Goal: Task Accomplishment & Management: Manage account settings

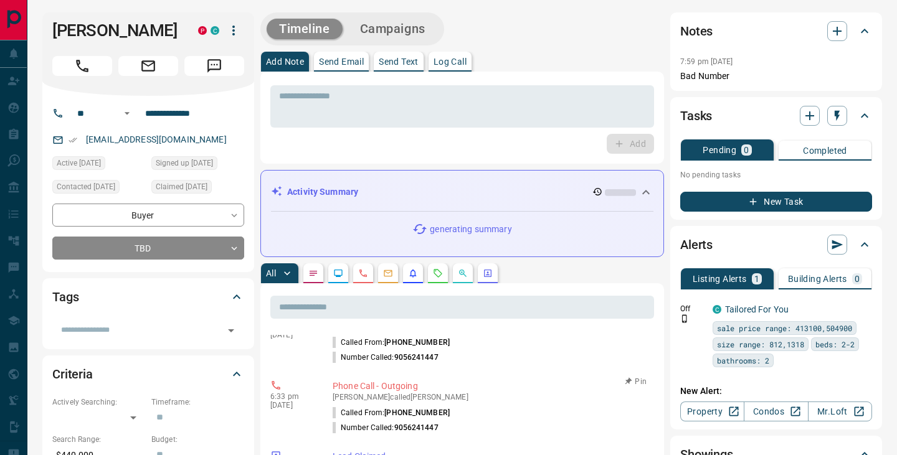
scroll to position [328, 0]
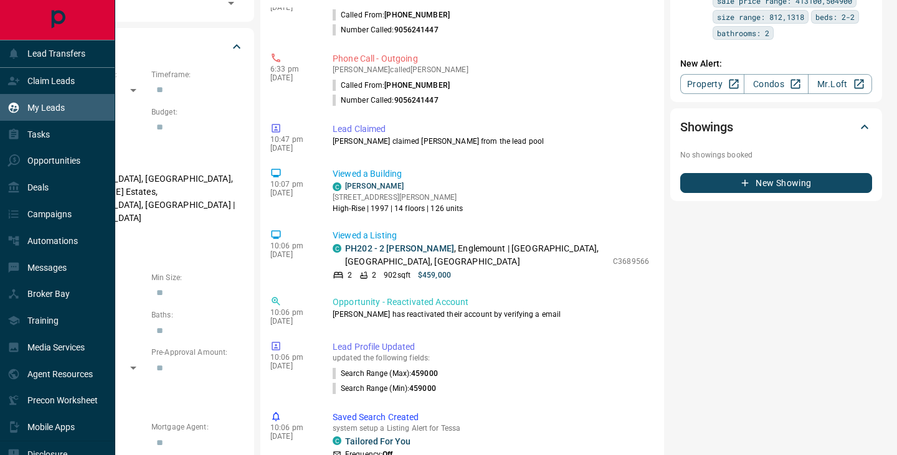
click at [67, 111] on div "My Leads" at bounding box center [57, 107] width 115 height 27
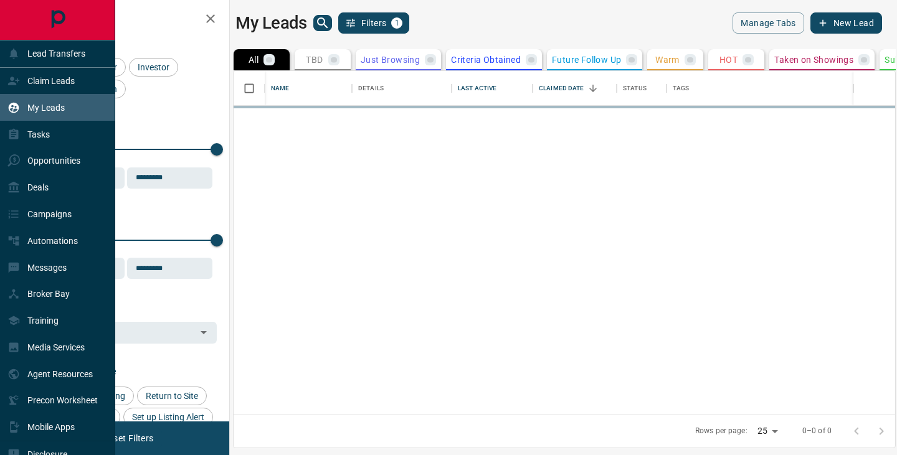
scroll to position [344, 661]
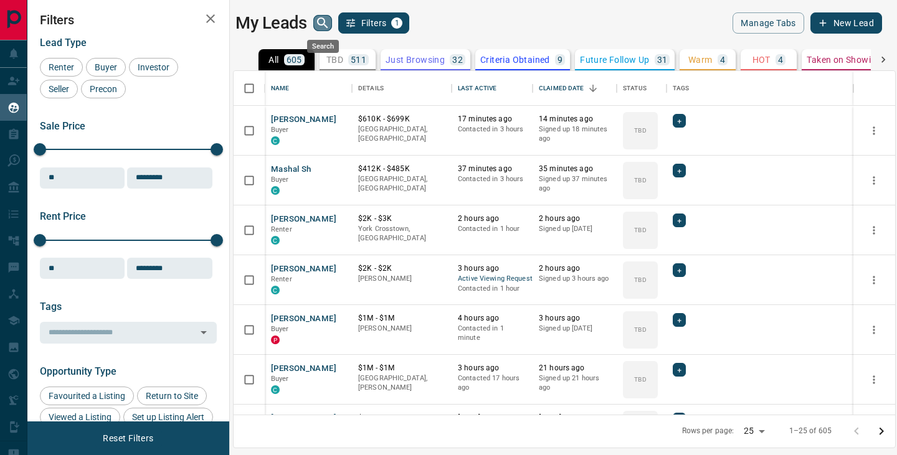
click at [315, 25] on icon "search button" at bounding box center [322, 23] width 15 height 15
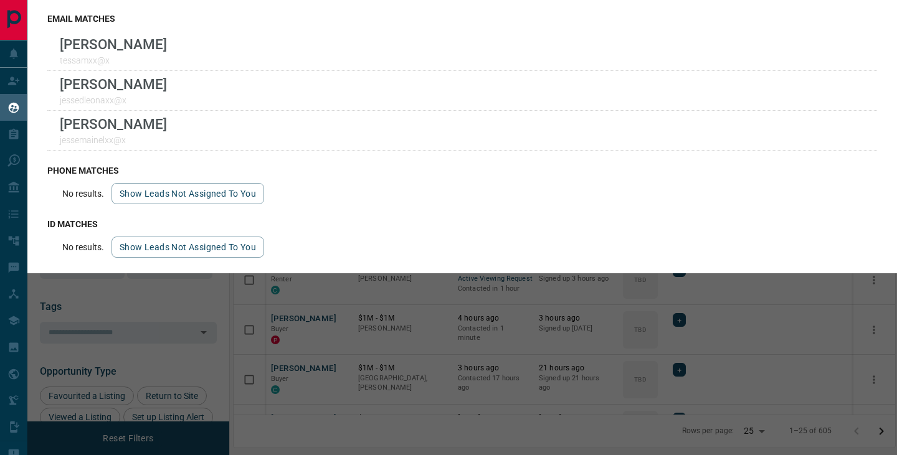
scroll to position [19, 0]
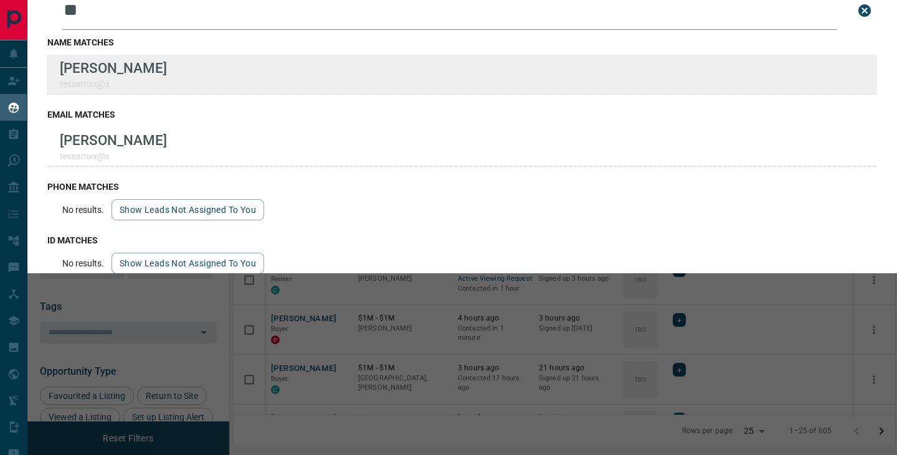
type input "*"
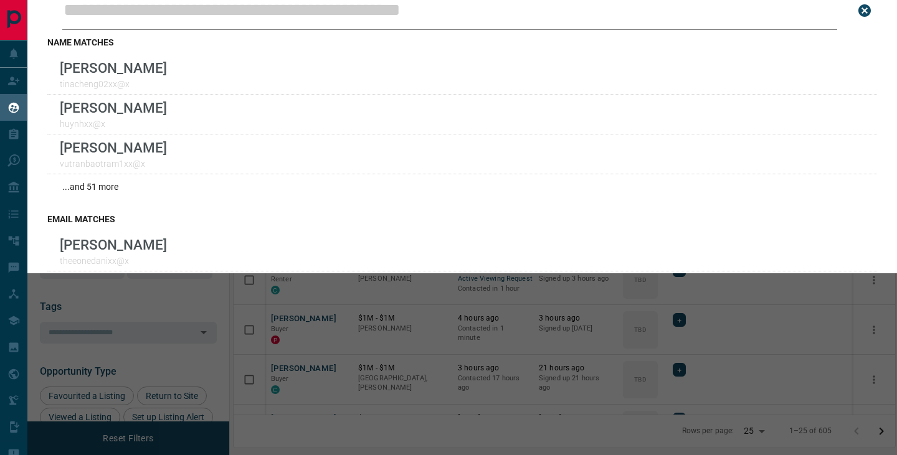
scroll to position [0, 0]
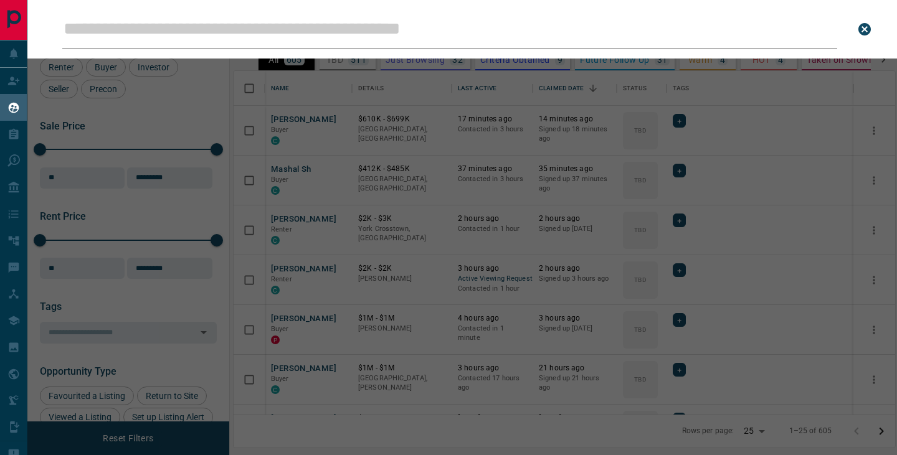
click at [454, 283] on div "Leads Search Bar Search for a lead by name, email, phone, or id" at bounding box center [475, 227] width 897 height 455
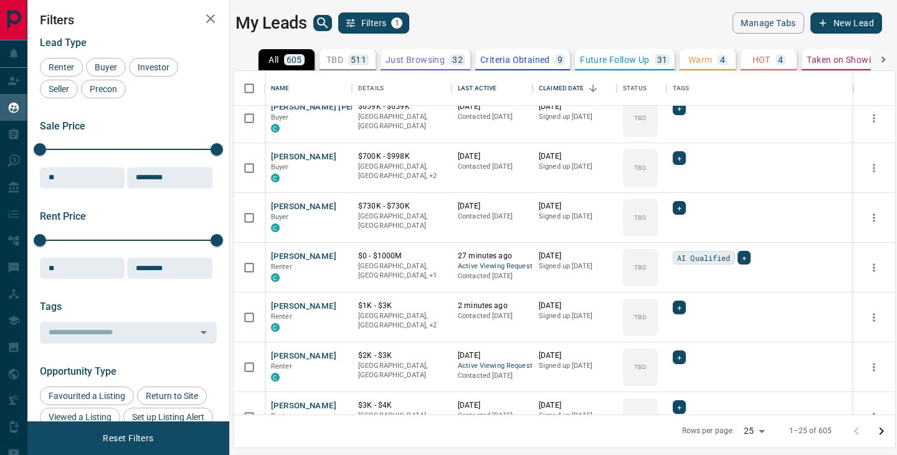
scroll to position [936, 0]
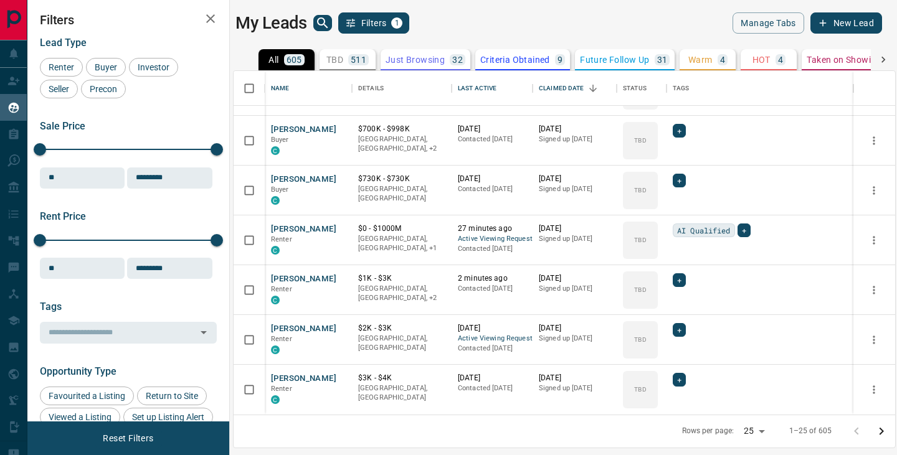
click at [883, 430] on icon "Go to next page" at bounding box center [881, 431] width 15 height 15
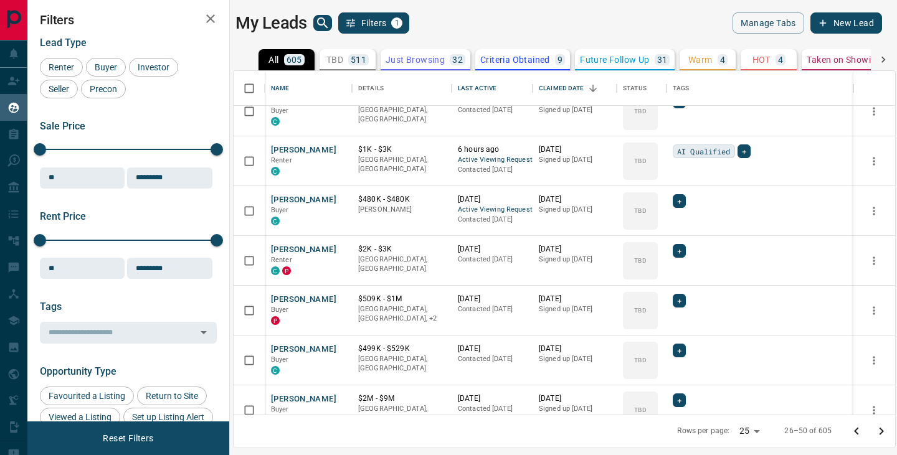
scroll to position [244, 0]
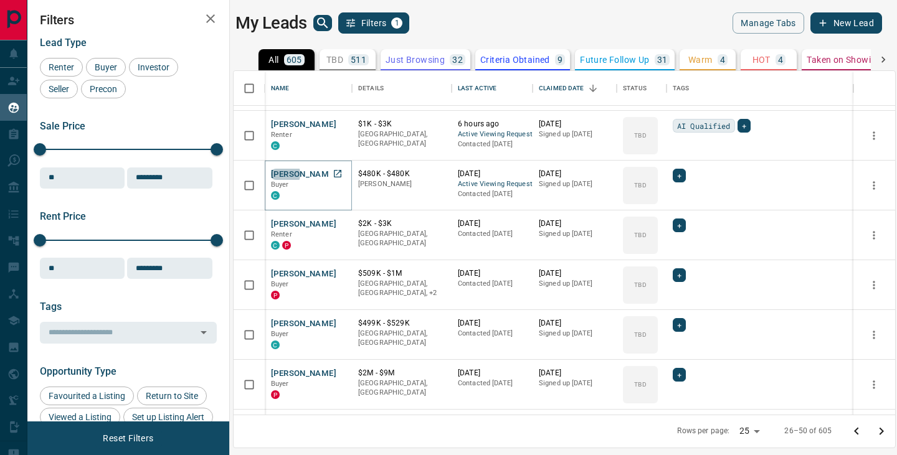
click at [282, 174] on button "[PERSON_NAME]" at bounding box center [303, 175] width 65 height 12
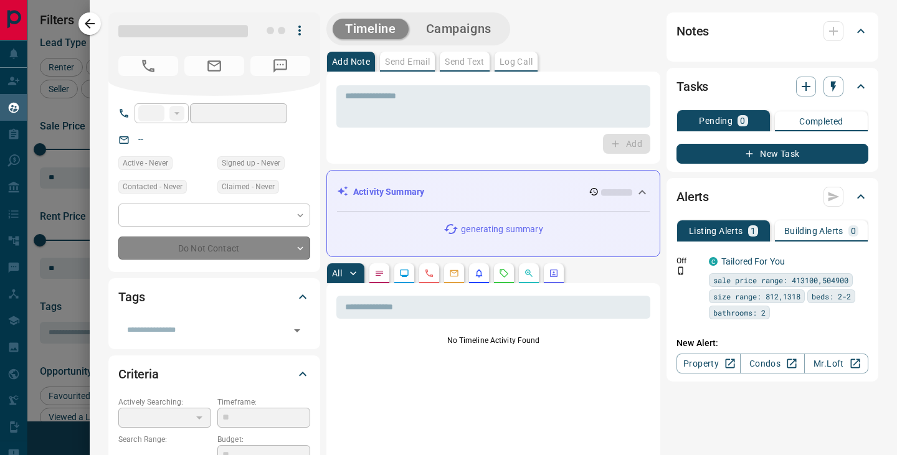
type input "**"
type input "**********"
type input "**"
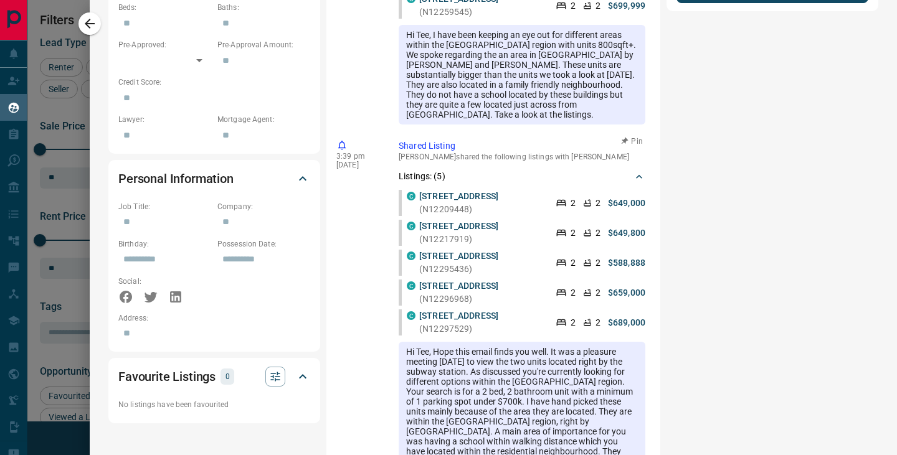
scroll to position [593, 0]
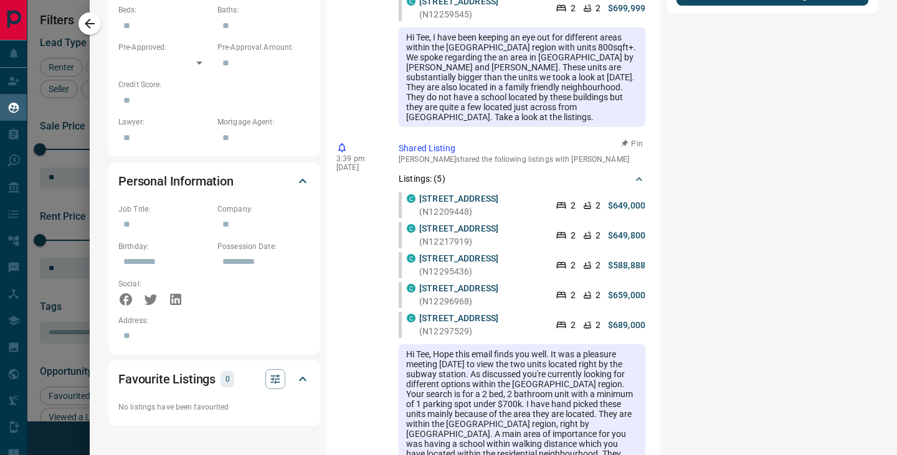
click at [643, 173] on icon at bounding box center [639, 179] width 12 height 12
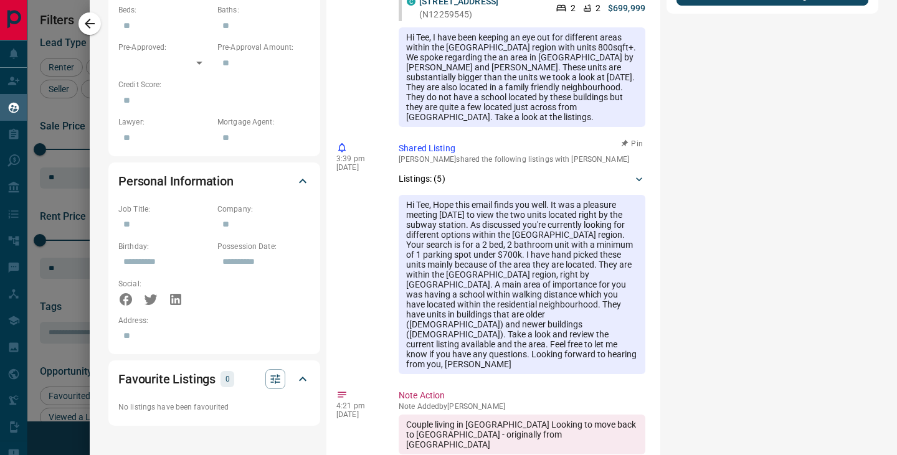
click at [519, 155] on p "[PERSON_NAME] shared the following listings with [PERSON_NAME]" at bounding box center [522, 159] width 247 height 9
click at [531, 227] on div "Hi Tee, Hope this email finds you well. It was a pleasure meeting [DATE] to vie…" at bounding box center [522, 284] width 247 height 179
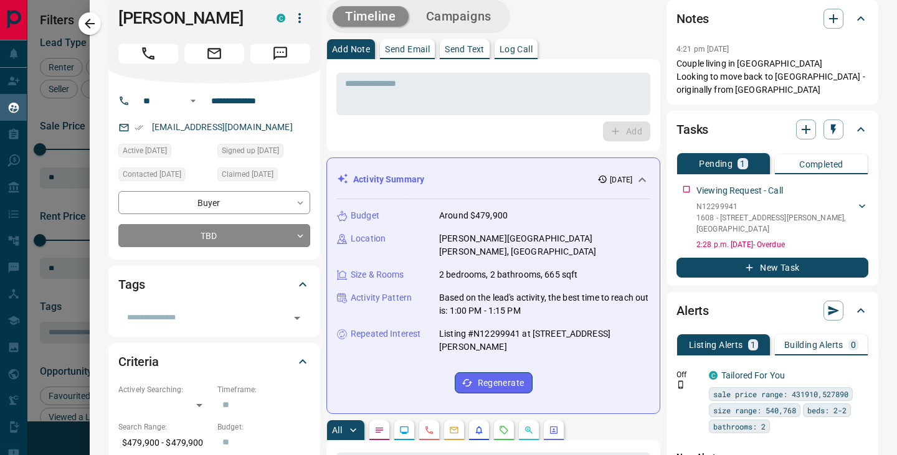
scroll to position [0, 0]
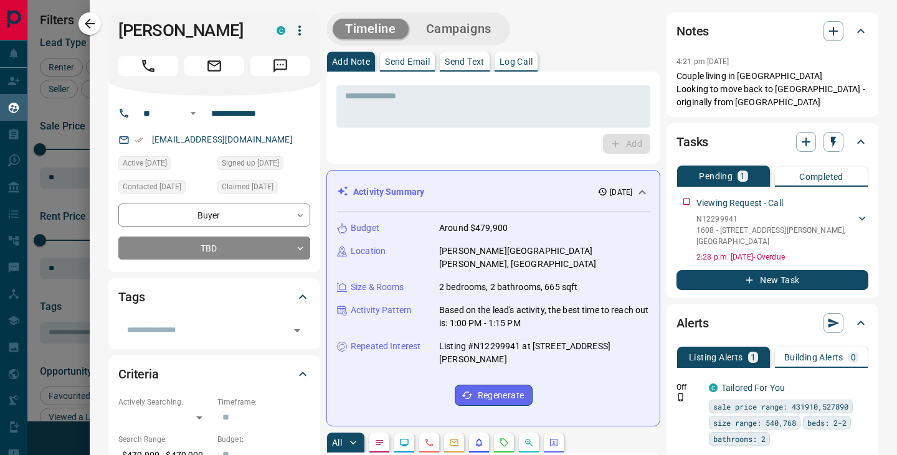
click at [504, 61] on p "Log Call" at bounding box center [515, 61] width 33 height 9
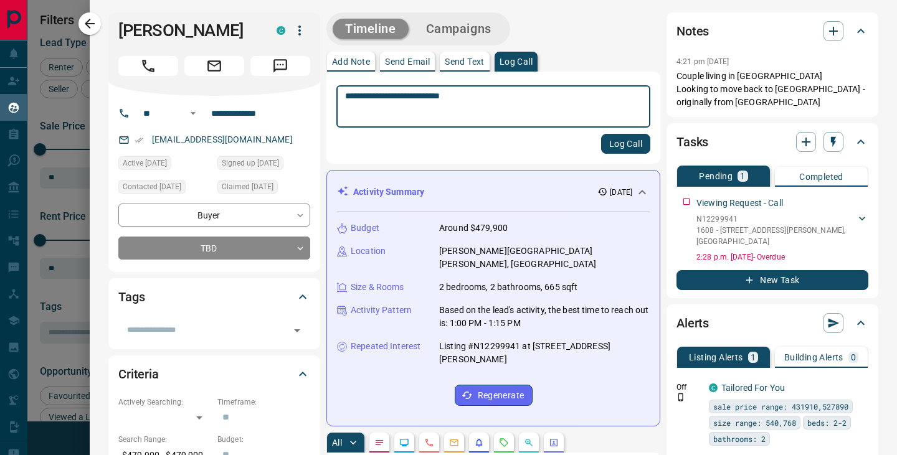
type textarea "**********"
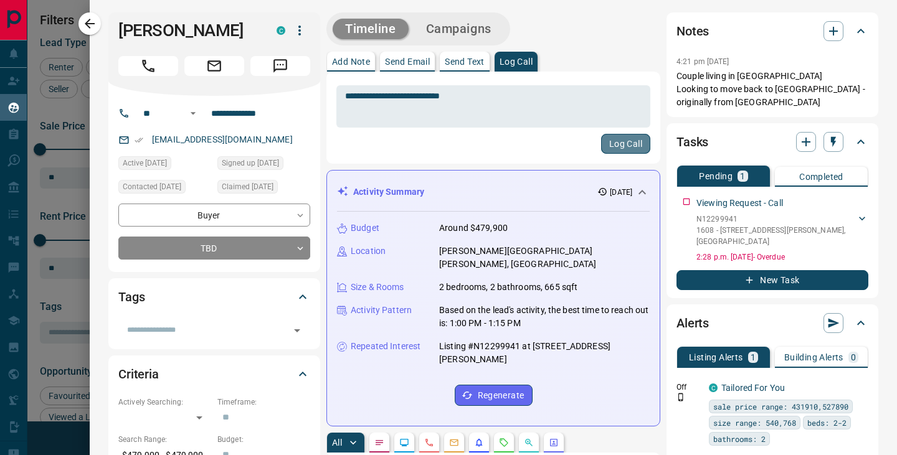
click at [648, 147] on button "Log Call" at bounding box center [625, 144] width 49 height 20
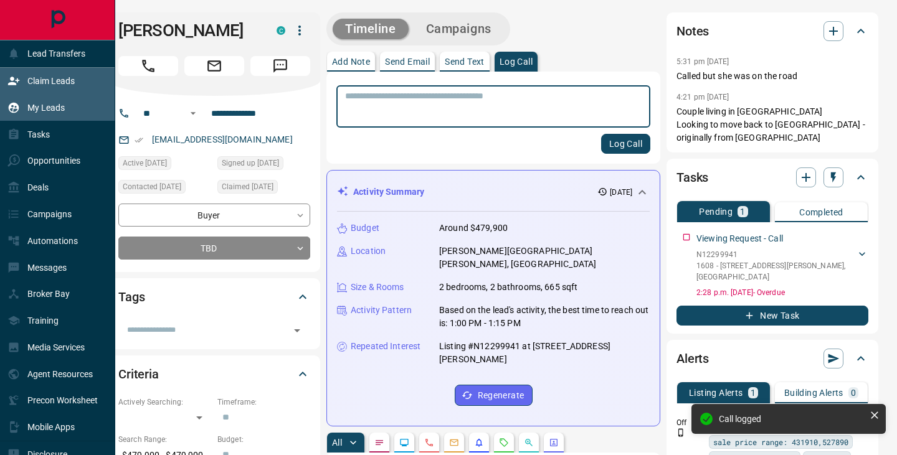
click at [14, 82] on icon at bounding box center [13, 81] width 12 height 12
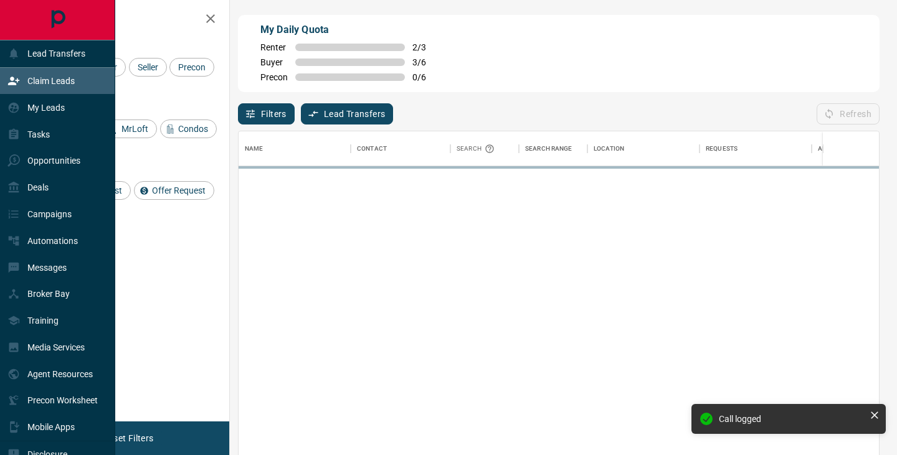
scroll to position [344, 640]
